Goal: Information Seeking & Learning: Learn about a topic

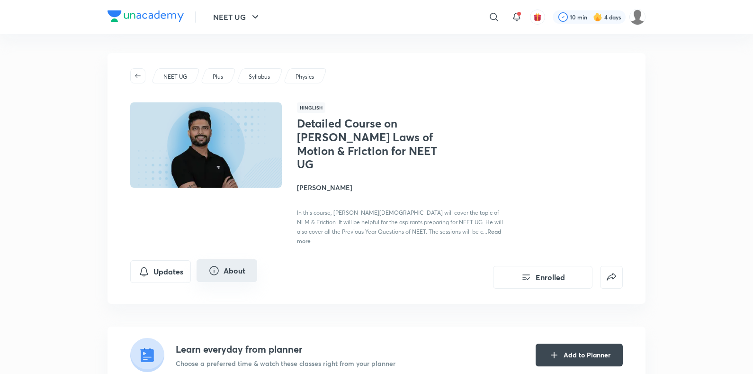
click at [204, 259] on button "About" at bounding box center [227, 270] width 61 height 23
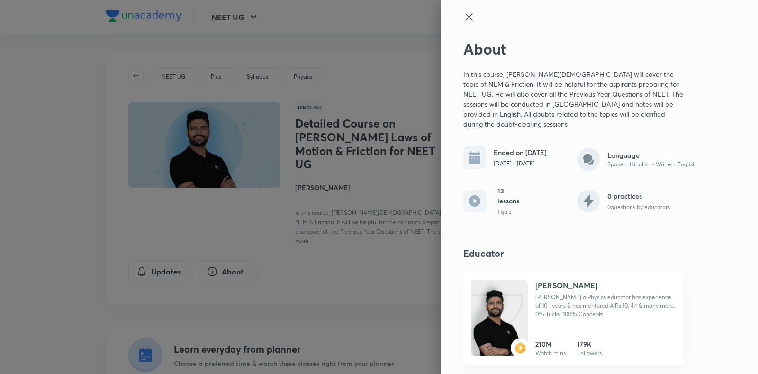
click at [466, 19] on icon at bounding box center [468, 16] width 7 height 7
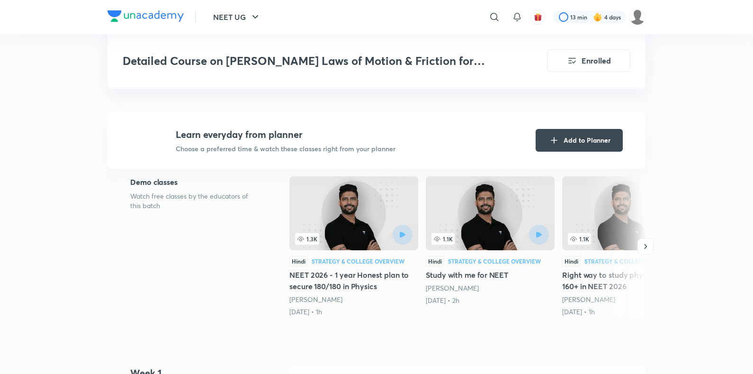
scroll to position [215, 0]
